Goal: Task Accomplishment & Management: Manage account settings

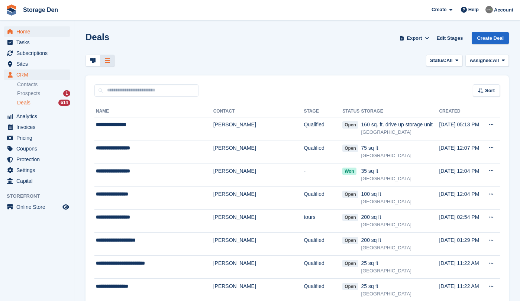
scroll to position [178, 0]
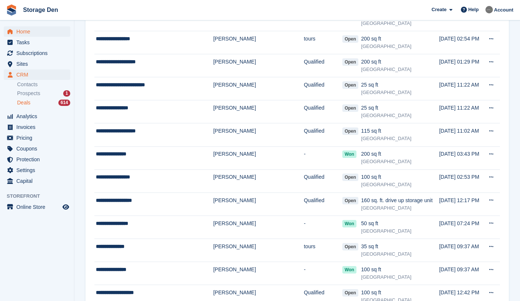
click at [32, 29] on span "Home" at bounding box center [38, 31] width 45 height 10
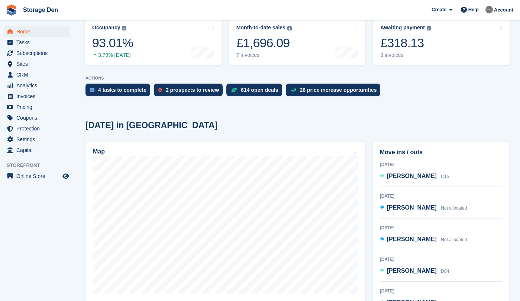
scroll to position [99, 0]
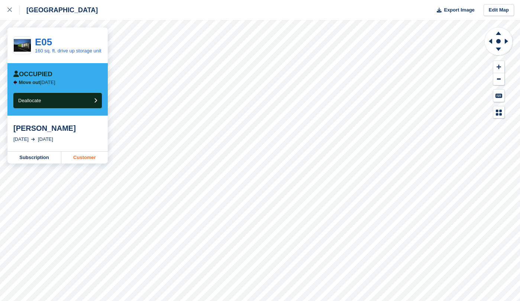
click at [84, 164] on link "Customer" at bounding box center [84, 158] width 46 height 12
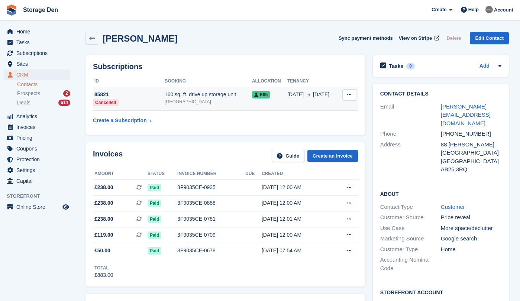
click at [350, 99] on button at bounding box center [349, 94] width 14 height 11
click at [245, 128] on div "Subscriptions ID Booking Allocation Tenancy 85821 Cancelled 160 sq. ft. drive u…" at bounding box center [225, 95] width 280 height 80
click at [349, 95] on icon at bounding box center [349, 94] width 4 height 5
click at [251, 134] on div "Subscriptions ID Booking Allocation Tenancy 85821 Cancelled 160 sq. ft. drive u…" at bounding box center [225, 95] width 280 height 80
click at [463, 203] on div "Customer" at bounding box center [471, 207] width 61 height 9
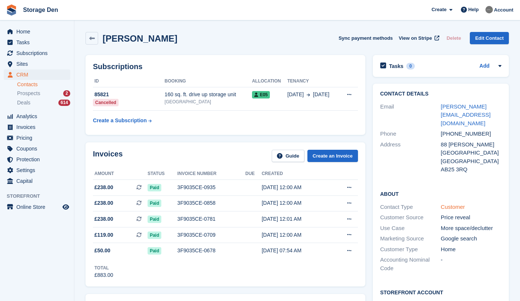
click at [457, 204] on link "Customer" at bounding box center [453, 207] width 24 height 6
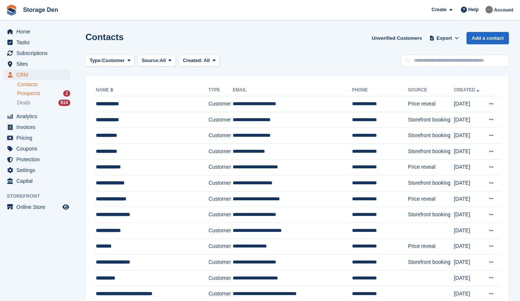
click at [23, 92] on span "Prospects" at bounding box center [28, 93] width 23 height 7
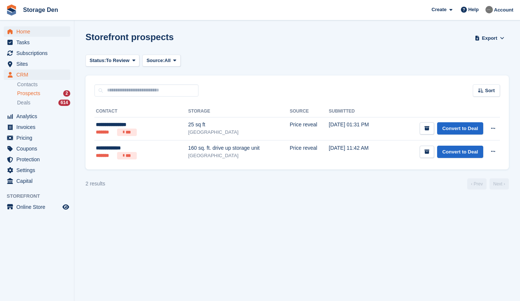
click at [32, 32] on span "Home" at bounding box center [38, 31] width 45 height 10
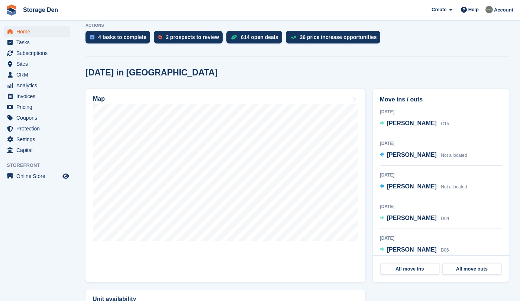
scroll to position [163, 0]
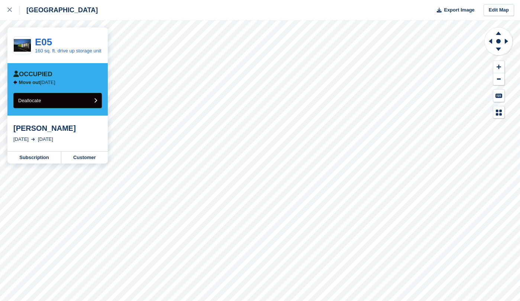
click at [74, 104] on button "Deallocate" at bounding box center [57, 100] width 88 height 15
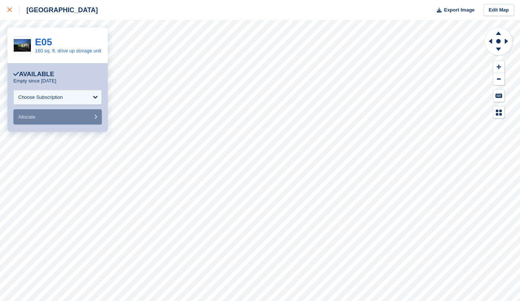
click at [8, 8] on icon at bounding box center [9, 9] width 4 height 4
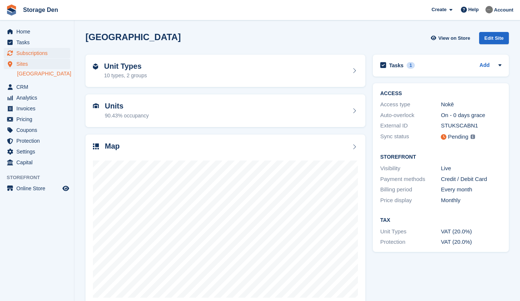
click at [49, 52] on span "Subscriptions" at bounding box center [38, 53] width 45 height 10
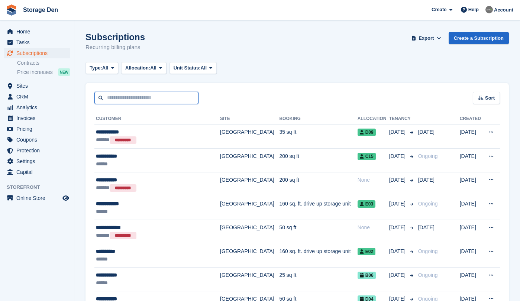
click at [157, 94] on input "text" at bounding box center [146, 98] width 104 height 12
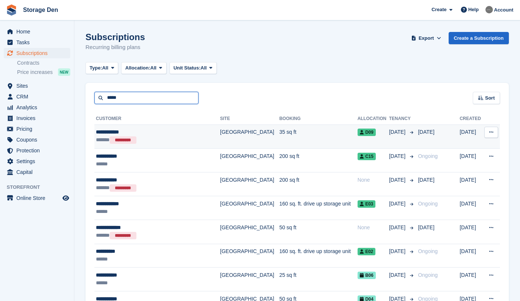
type input "*****"
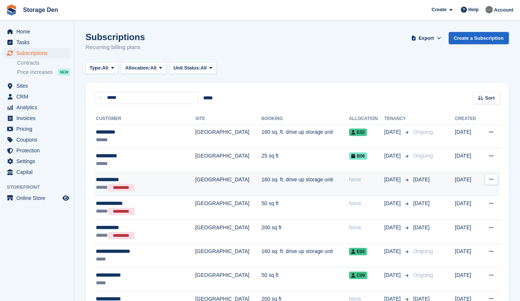
click at [159, 181] on div "**********" at bounding box center [136, 180] width 81 height 8
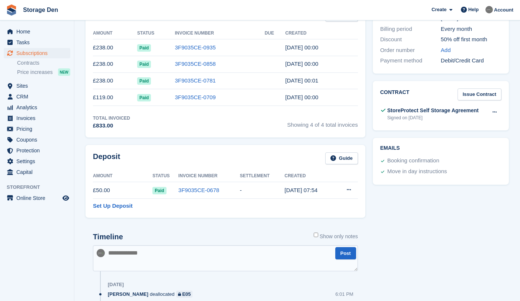
scroll to position [225, 0]
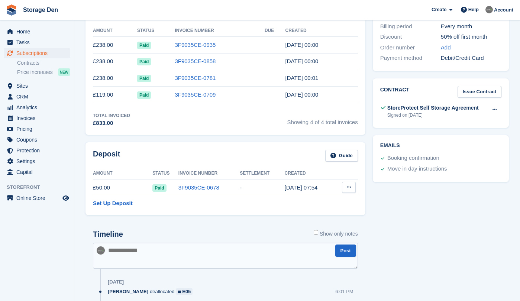
click at [353, 187] on button at bounding box center [349, 187] width 14 height 11
click at [317, 203] on p "Settle deposit" at bounding box center [320, 202] width 65 height 10
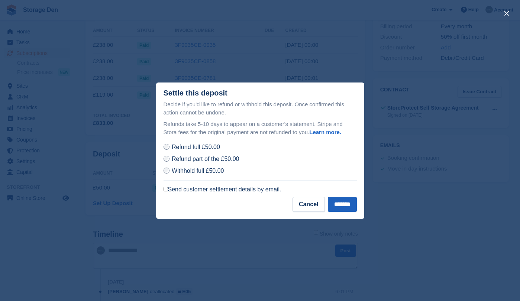
click at [348, 206] on input "*******" at bounding box center [342, 204] width 29 height 15
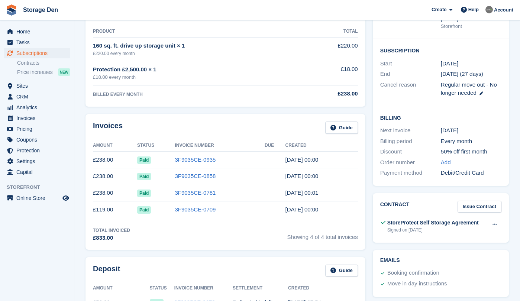
scroll to position [235, 0]
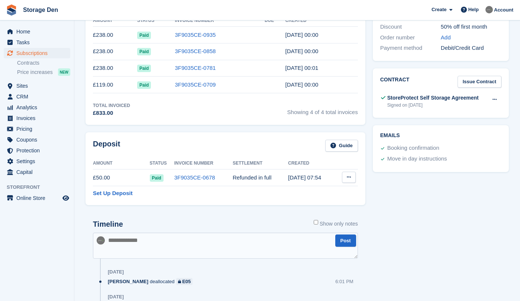
click at [352, 179] on button at bounding box center [349, 177] width 14 height 11
click at [30, 97] on span "CRM" at bounding box center [38, 96] width 45 height 10
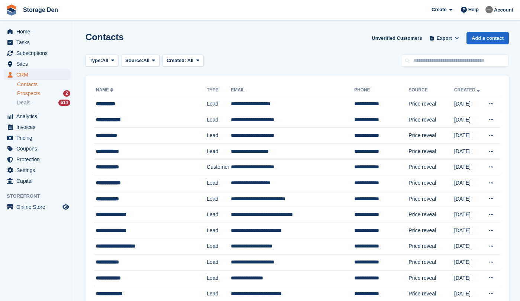
click at [33, 93] on span "Prospects" at bounding box center [28, 93] width 23 height 7
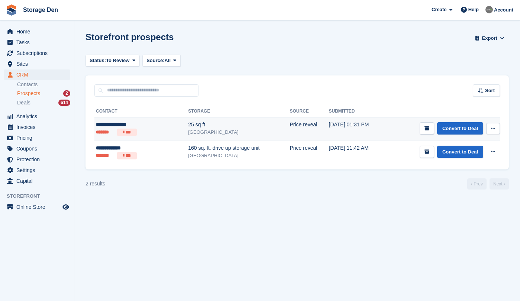
click at [148, 128] on div "**********" at bounding box center [128, 125] width 65 height 8
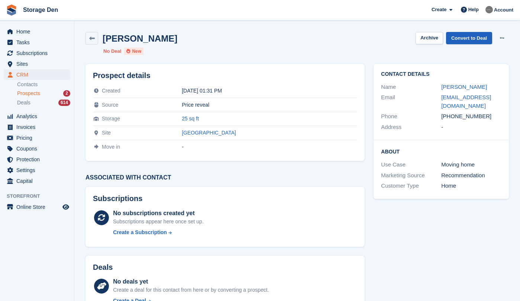
scroll to position [0, 0]
click at [468, 42] on link "Convert to Deal" at bounding box center [469, 38] width 46 height 12
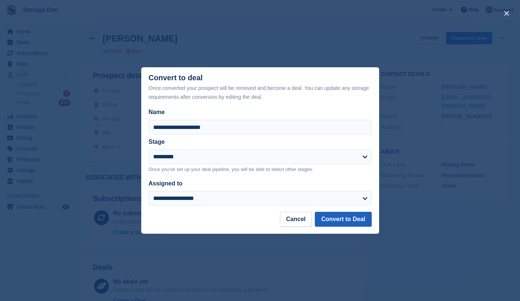
click at [320, 217] on button "Convert to Deal" at bounding box center [343, 219] width 56 height 15
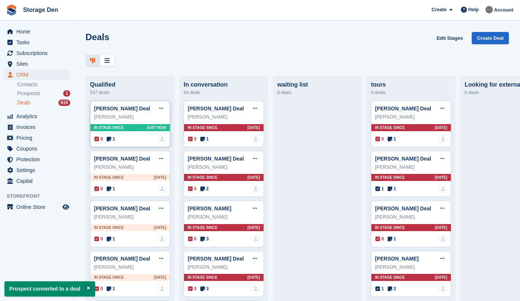
click at [107, 136] on div "0 1" at bounding box center [104, 139] width 20 height 7
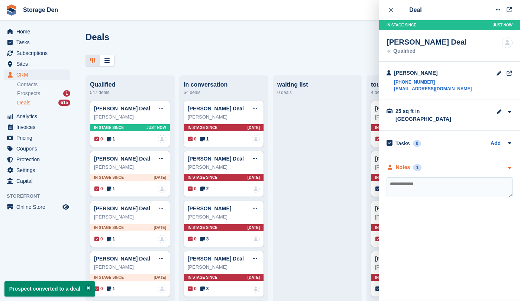
click at [410, 164] on div "Notes" at bounding box center [403, 168] width 14 height 8
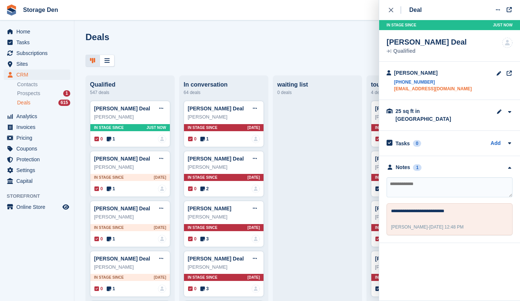
drag, startPoint x: 475, startPoint y: 87, endPoint x: 395, endPoint y: 90, distance: 80.3
click at [395, 90] on div "Danielle Copland +447594928881 daniellecopland7587@hotmail.co.uk" at bounding box center [449, 81] width 141 height 38
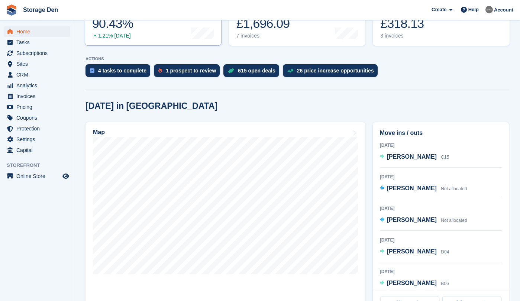
scroll to position [136, 0]
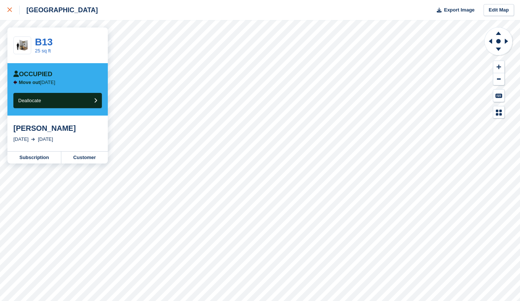
click at [11, 9] on icon at bounding box center [9, 9] width 4 height 4
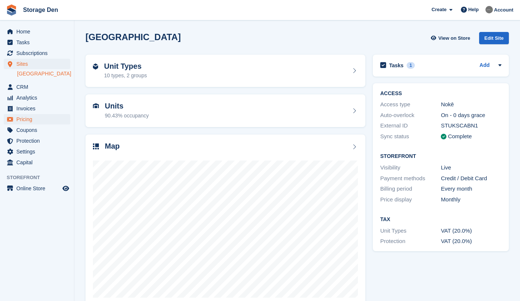
click at [32, 119] on span "Pricing" at bounding box center [38, 119] width 45 height 10
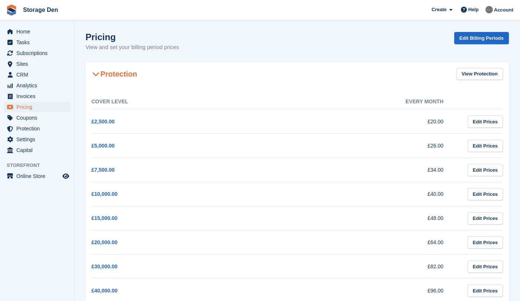
scroll to position [131, 0]
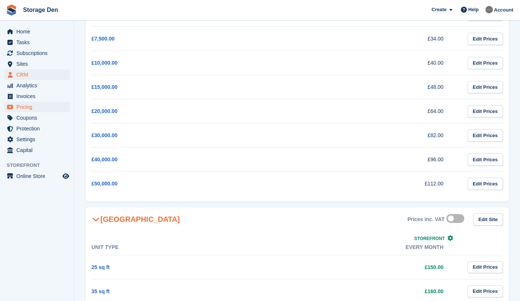
click at [23, 72] on span "CRM" at bounding box center [38, 75] width 45 height 10
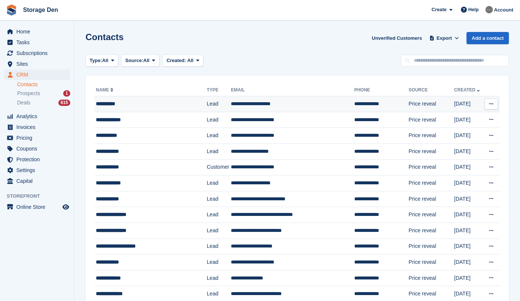
click at [491, 109] on button at bounding box center [491, 103] width 14 height 11
click at [464, 135] on p "Delete contact" at bounding box center [462, 135] width 65 height 10
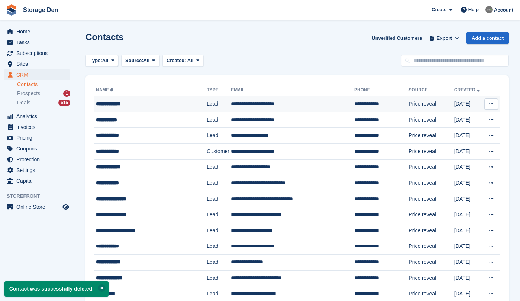
click at [142, 103] on div "**********" at bounding box center [147, 104] width 103 height 8
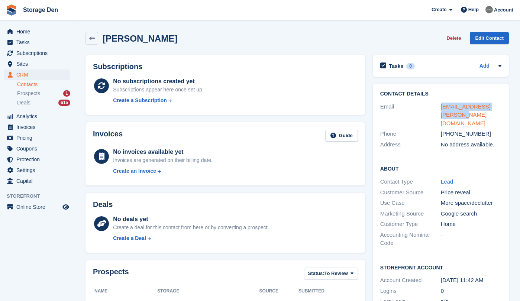
drag, startPoint x: 452, startPoint y: 113, endPoint x: 440, endPoint y: 103, distance: 15.8
click at [441, 103] on div "[EMAIL_ADDRESS][PERSON_NAME][DOMAIN_NAME]" at bounding box center [471, 115] width 61 height 25
click at [37, 91] on span "Prospects" at bounding box center [28, 93] width 23 height 7
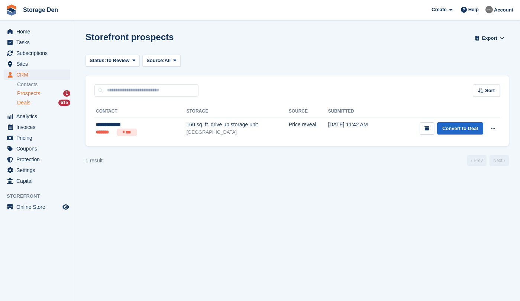
click at [32, 105] on div "Deals 615" at bounding box center [43, 102] width 53 height 7
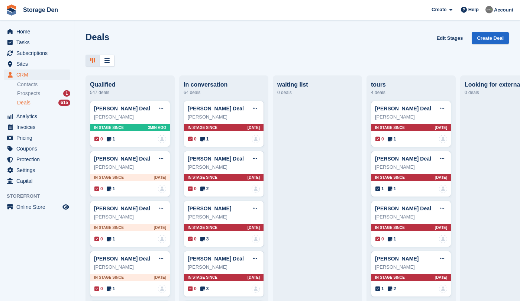
click at [99, 57] on div at bounding box center [92, 61] width 14 height 12
click at [106, 59] on icon at bounding box center [106, 61] width 5 height 6
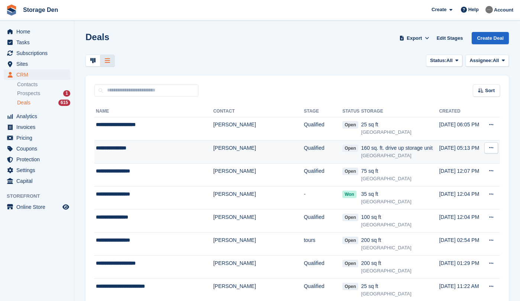
click at [158, 148] on div "**********" at bounding box center [149, 148] width 107 height 8
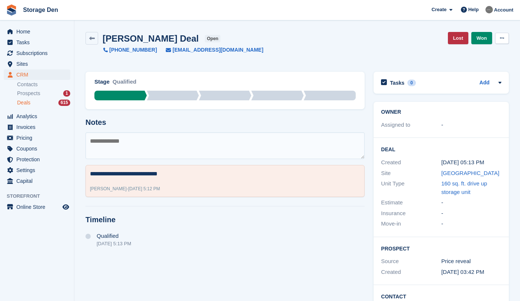
click at [504, 39] on button at bounding box center [502, 38] width 14 height 11
click at [473, 70] on p "Delete Deal" at bounding box center [473, 69] width 65 height 10
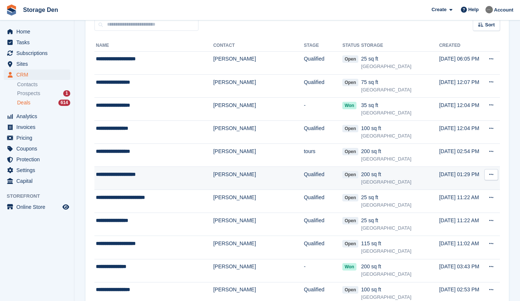
scroll to position [66, 0]
click at [182, 173] on div "**********" at bounding box center [149, 175] width 107 height 8
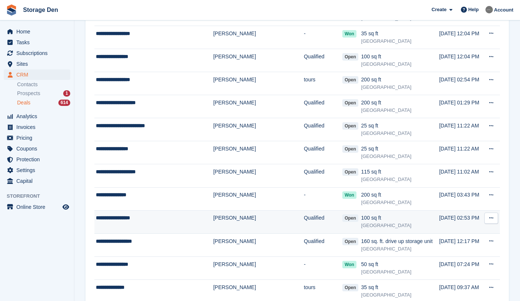
scroll to position [152, 0]
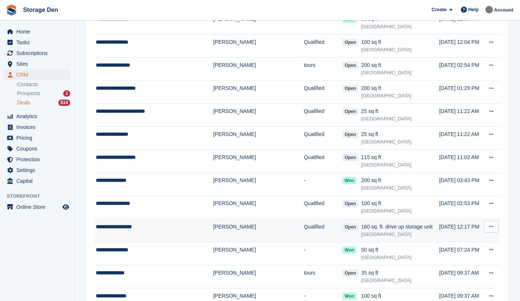
click at [176, 227] on div "**********" at bounding box center [149, 227] width 107 height 8
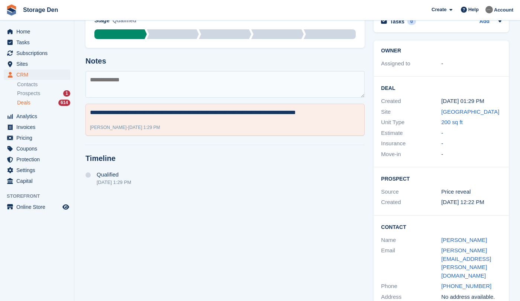
scroll to position [61, 0]
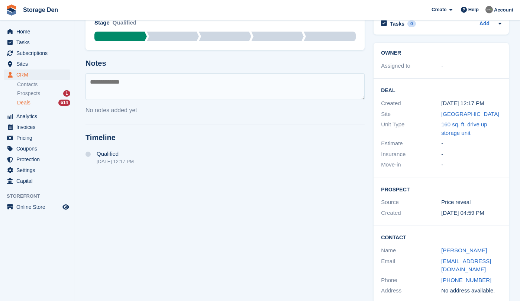
scroll to position [59, 0]
click at [188, 90] on textarea at bounding box center [224, 86] width 279 height 27
type textarea "*********"
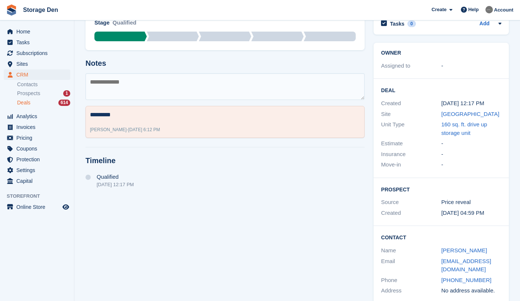
click at [30, 104] on span "Deals" at bounding box center [23, 102] width 13 height 7
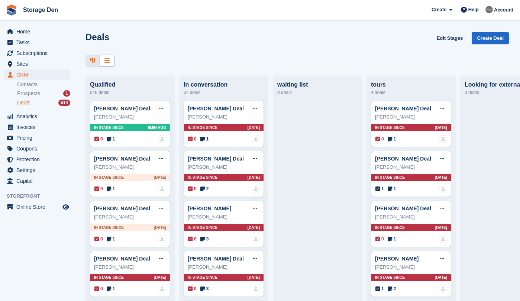
click at [108, 60] on icon at bounding box center [106, 61] width 5 height 6
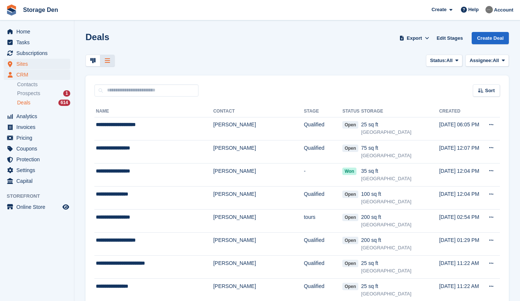
click at [35, 59] on span "Sites" at bounding box center [38, 64] width 45 height 10
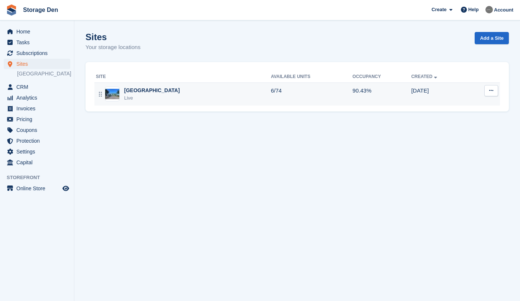
click at [160, 95] on div "Aberdeen Live" at bounding box center [183, 94] width 175 height 15
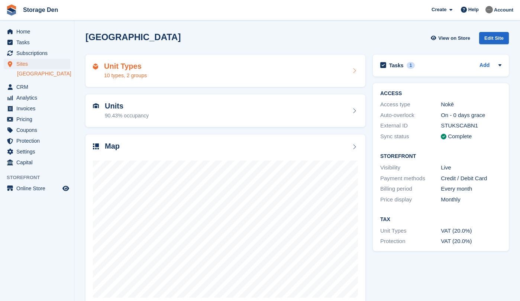
click at [298, 80] on div "Unit Types 10 types, 2 groups" at bounding box center [225, 71] width 280 height 33
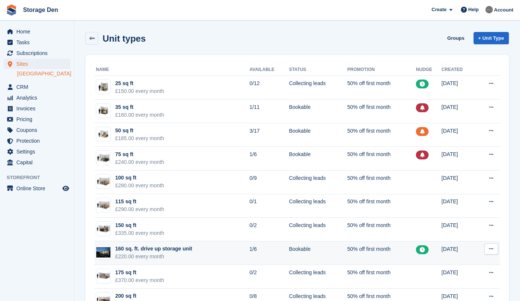
click at [494, 249] on button at bounding box center [491, 248] width 14 height 11
click at [466, 263] on p "Edit unit type" at bounding box center [462, 264] width 65 height 10
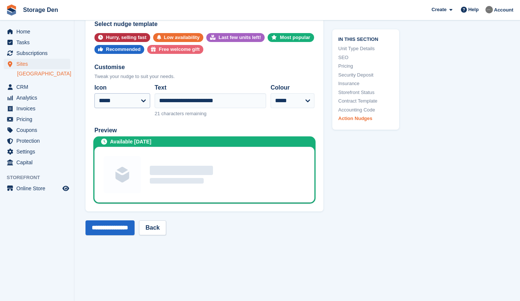
scroll to position [1496, 0]
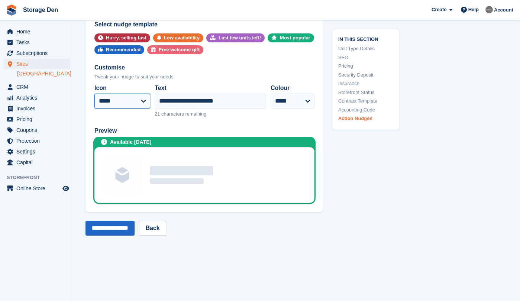
select select "****"
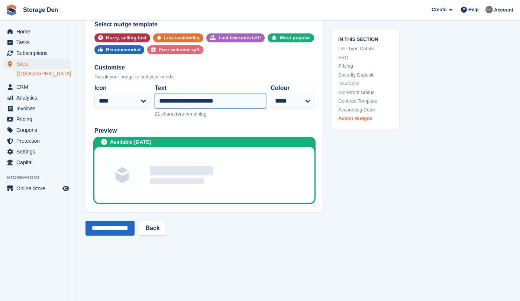
click at [191, 96] on input "**********" at bounding box center [211, 101] width 112 height 15
type input "**********"
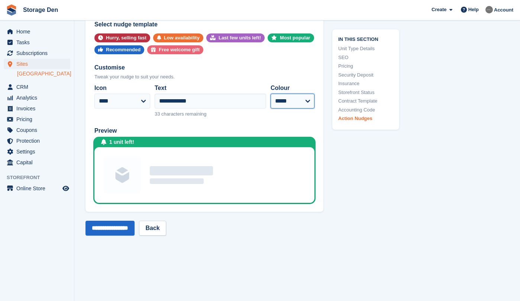
select select "***"
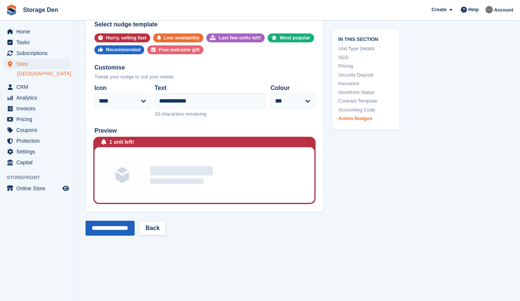
click at [109, 224] on input "**********" at bounding box center [109, 228] width 49 height 15
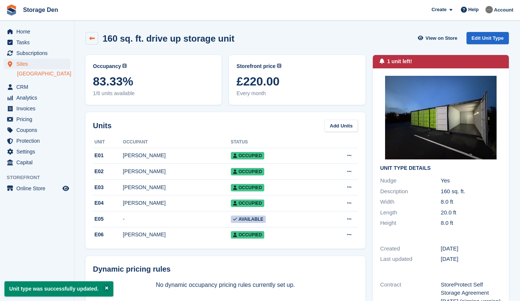
click at [91, 36] on icon at bounding box center [92, 39] width 6 height 6
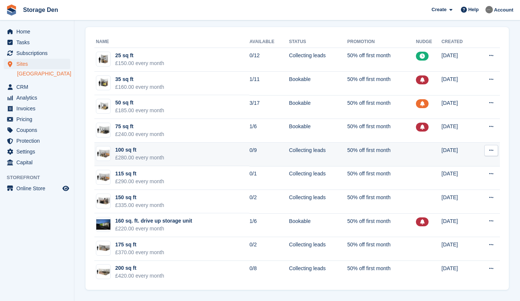
scroll to position [28, 0]
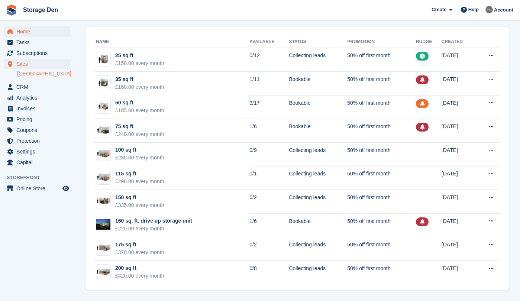
click at [58, 32] on span "Home" at bounding box center [38, 31] width 45 height 10
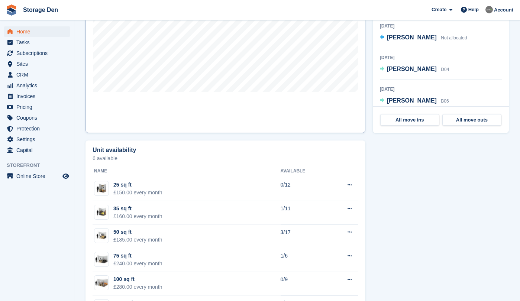
scroll to position [432, 0]
